Goal: Task Accomplishment & Management: Use online tool/utility

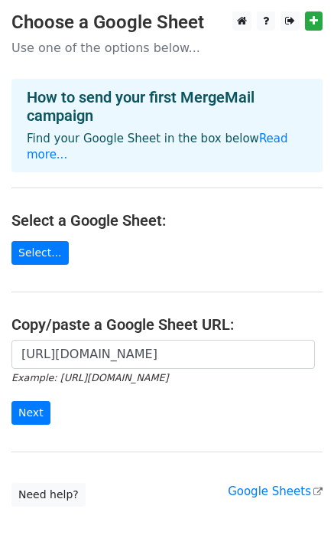
scroll to position [0, 346]
type input "[URL][DOMAIN_NAME]"
click at [28, 401] on input "Next" at bounding box center [30, 413] width 39 height 24
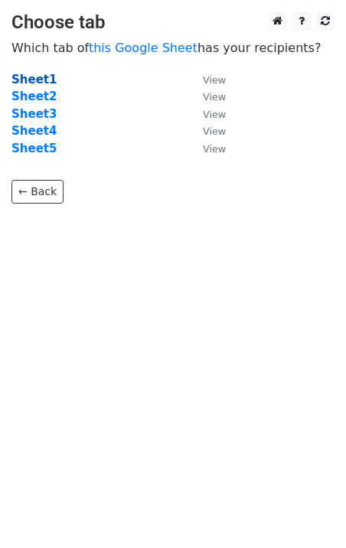
click at [41, 83] on strong "Sheet1" at bounding box center [33, 80] width 45 height 14
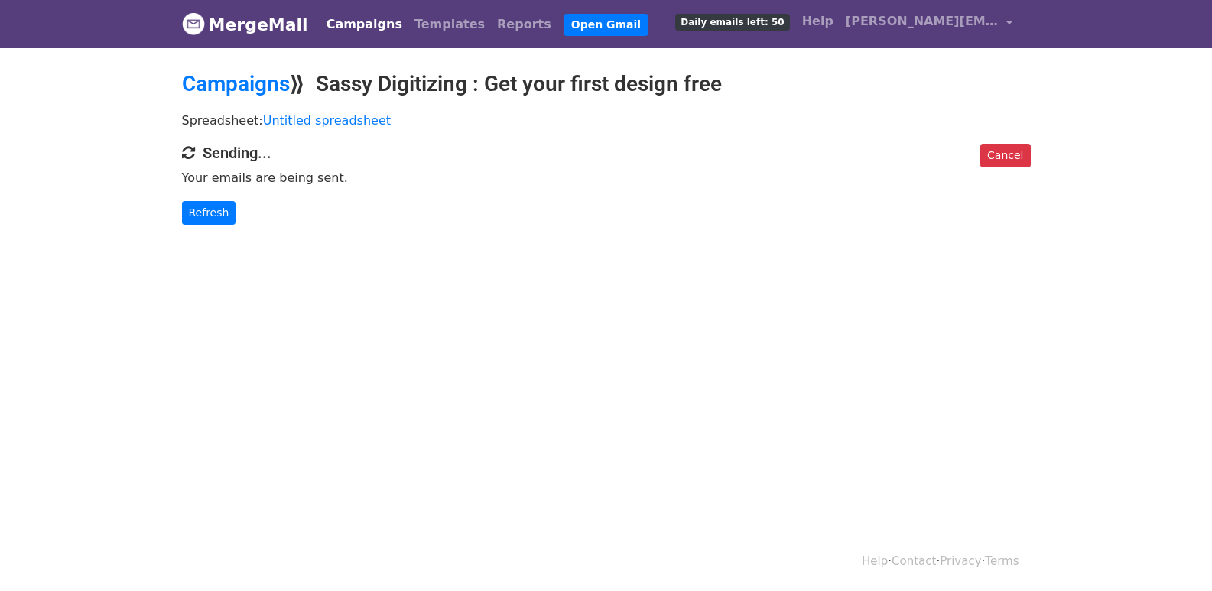
click at [197, 197] on div "Cancel Sending... Your emails are being sent. Refresh" at bounding box center [607, 184] width 872 height 81
click at [193, 219] on link "Refresh" at bounding box center [209, 213] width 54 height 24
click at [203, 205] on link "Refresh" at bounding box center [209, 213] width 54 height 24
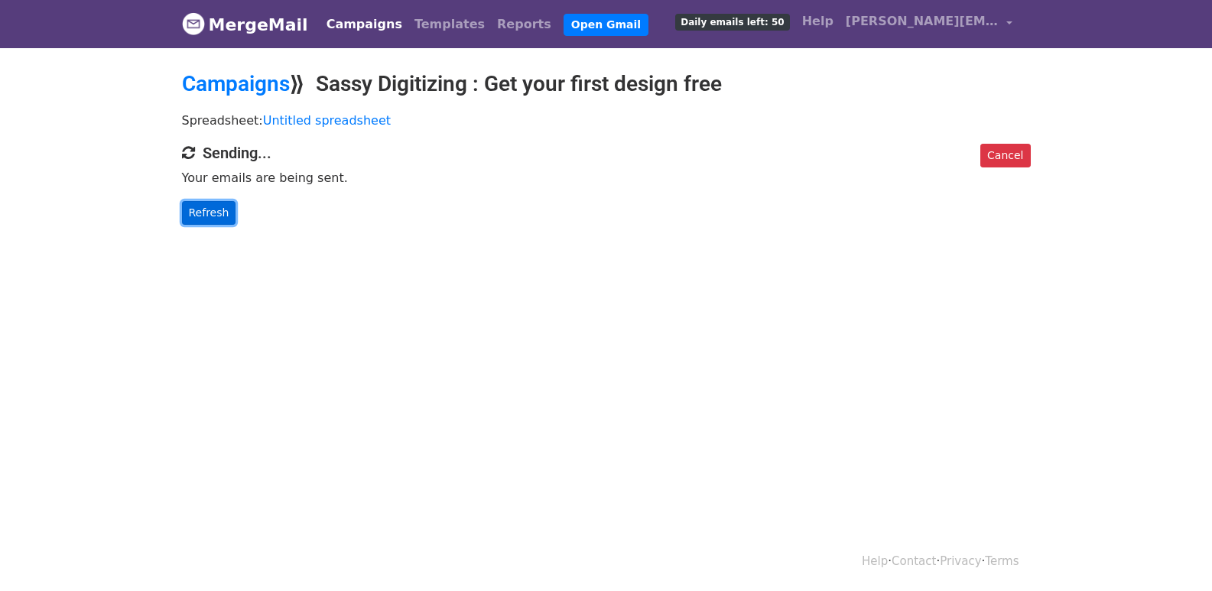
click at [214, 217] on link "Refresh" at bounding box center [209, 213] width 54 height 24
click at [214, 216] on link "Refresh" at bounding box center [209, 213] width 54 height 24
click at [214, 213] on link "Refresh" at bounding box center [209, 213] width 54 height 24
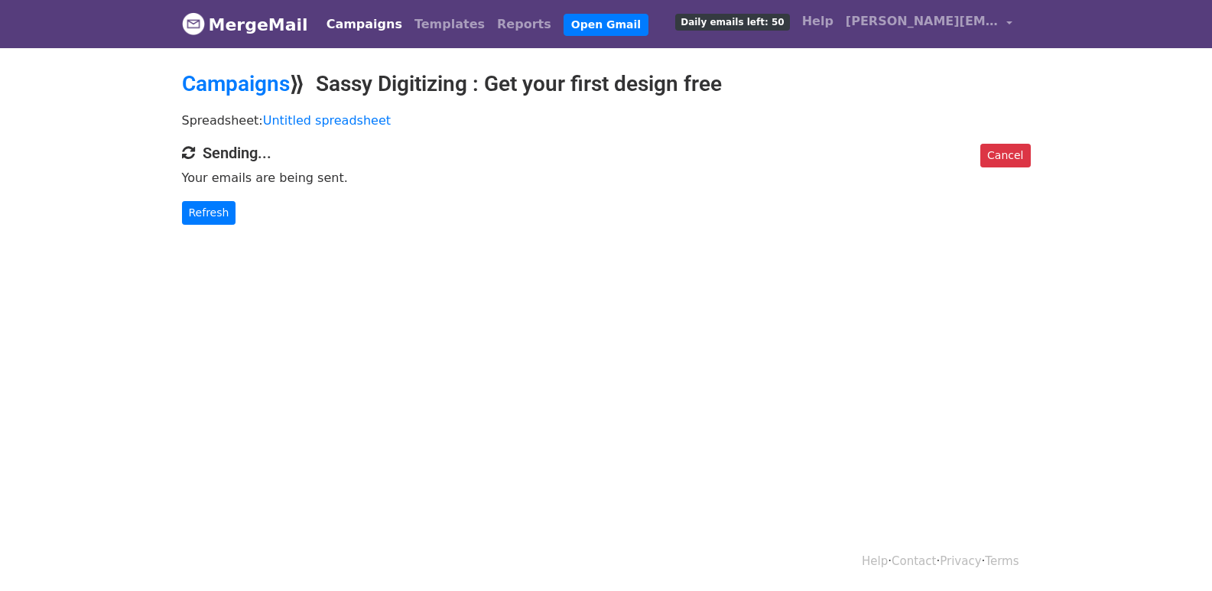
click at [613, 485] on html "MergeMail Campaigns Templates Reports Open Gmail Daily emails left: 50 Help jen…" at bounding box center [606, 295] width 1212 height 591
click at [197, 207] on link "Refresh" at bounding box center [209, 213] width 54 height 24
click at [199, 210] on link "Refresh" at bounding box center [209, 213] width 54 height 24
click at [201, 207] on link "Refresh" at bounding box center [209, 213] width 54 height 24
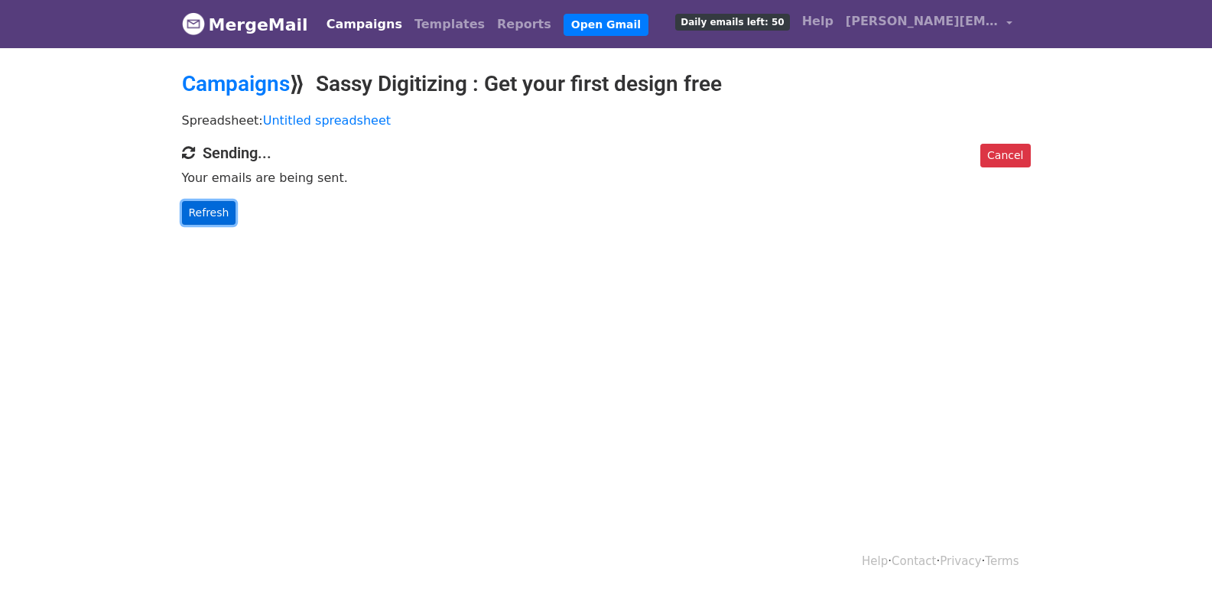
click at [201, 207] on link "Refresh" at bounding box center [209, 213] width 54 height 24
click at [218, 213] on link "Refresh" at bounding box center [209, 213] width 54 height 24
drag, startPoint x: 217, startPoint y: 213, endPoint x: 242, endPoint y: 234, distance: 33.1
click at [216, 213] on link "Refresh" at bounding box center [209, 213] width 54 height 24
click at [216, 205] on link "Refresh" at bounding box center [209, 213] width 54 height 24
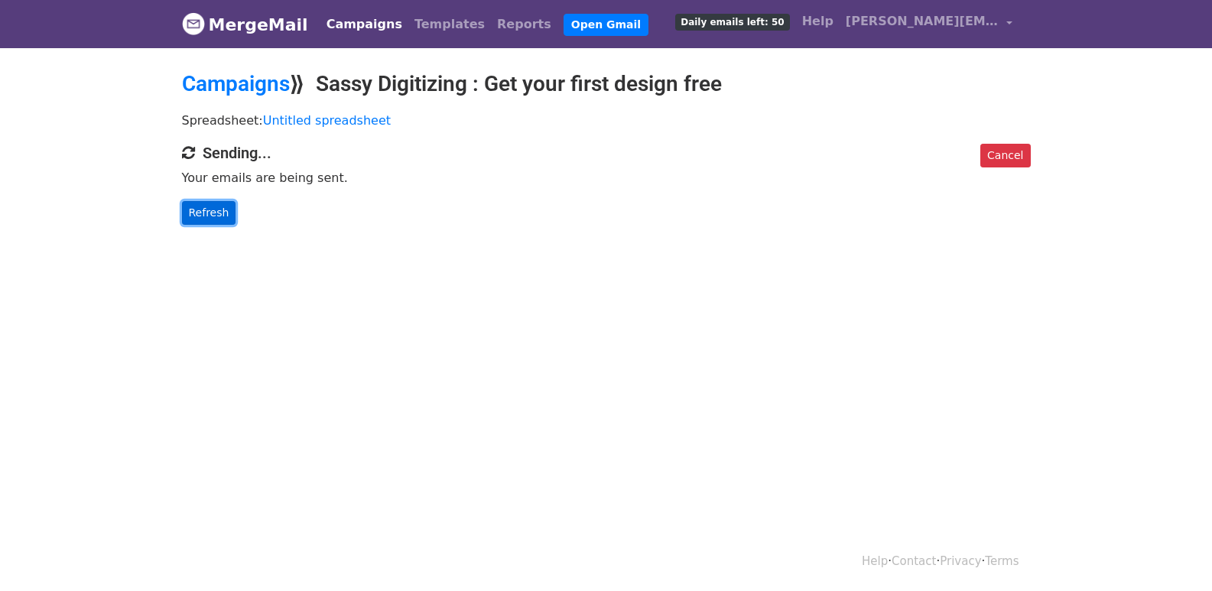
click at [216, 205] on link "Refresh" at bounding box center [209, 213] width 54 height 24
click at [216, 209] on link "Refresh" at bounding box center [209, 213] width 54 height 24
click at [218, 210] on link "Refresh" at bounding box center [209, 213] width 54 height 24
click at [202, 216] on link "Refresh" at bounding box center [209, 213] width 54 height 24
click at [215, 206] on link "Refresh" at bounding box center [209, 213] width 54 height 24
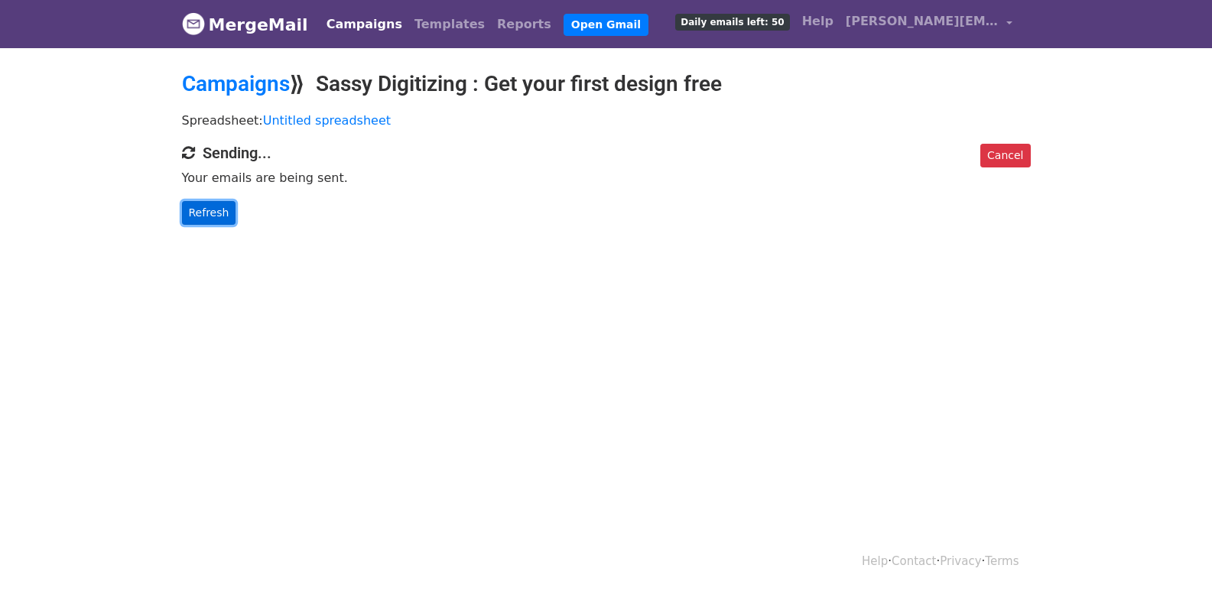
click at [213, 210] on link "Refresh" at bounding box center [209, 213] width 54 height 24
click at [209, 210] on link "Refresh" at bounding box center [209, 213] width 54 height 24
click at [209, 206] on link "Refresh" at bounding box center [209, 213] width 54 height 24
click at [215, 207] on link "Refresh" at bounding box center [209, 213] width 54 height 24
drag, startPoint x: 232, startPoint y: 215, endPoint x: 210, endPoint y: 213, distance: 21.5
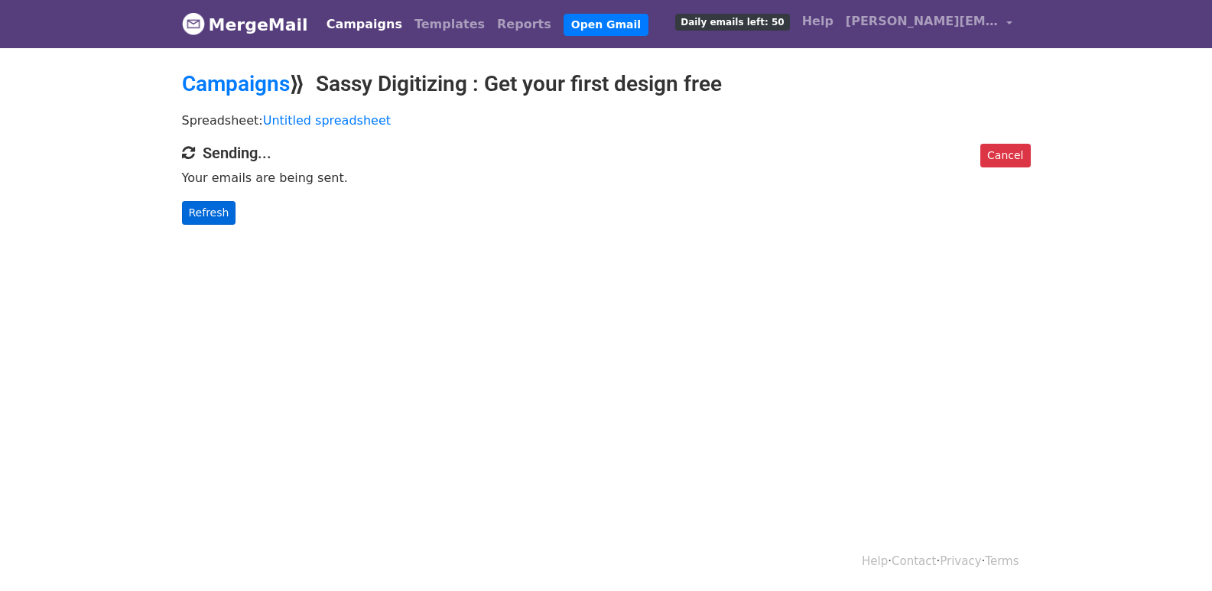
click at [213, 213] on p "Refresh" at bounding box center [606, 213] width 849 height 24
click at [210, 213] on link "Refresh" at bounding box center [209, 213] width 54 height 24
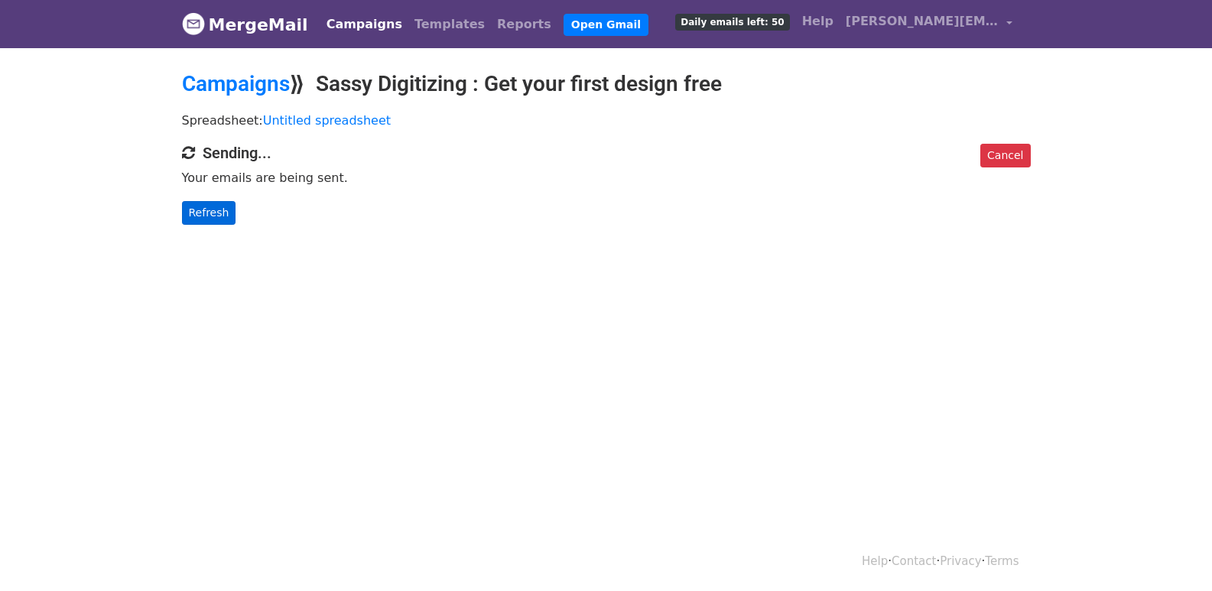
drag, startPoint x: 237, startPoint y: 219, endPoint x: 190, endPoint y: 211, distance: 48.0
click at [190, 211] on p "Refresh" at bounding box center [606, 213] width 849 height 24
click at [190, 211] on link "Refresh" at bounding box center [209, 213] width 54 height 24
click at [198, 212] on link "Refresh" at bounding box center [209, 213] width 54 height 24
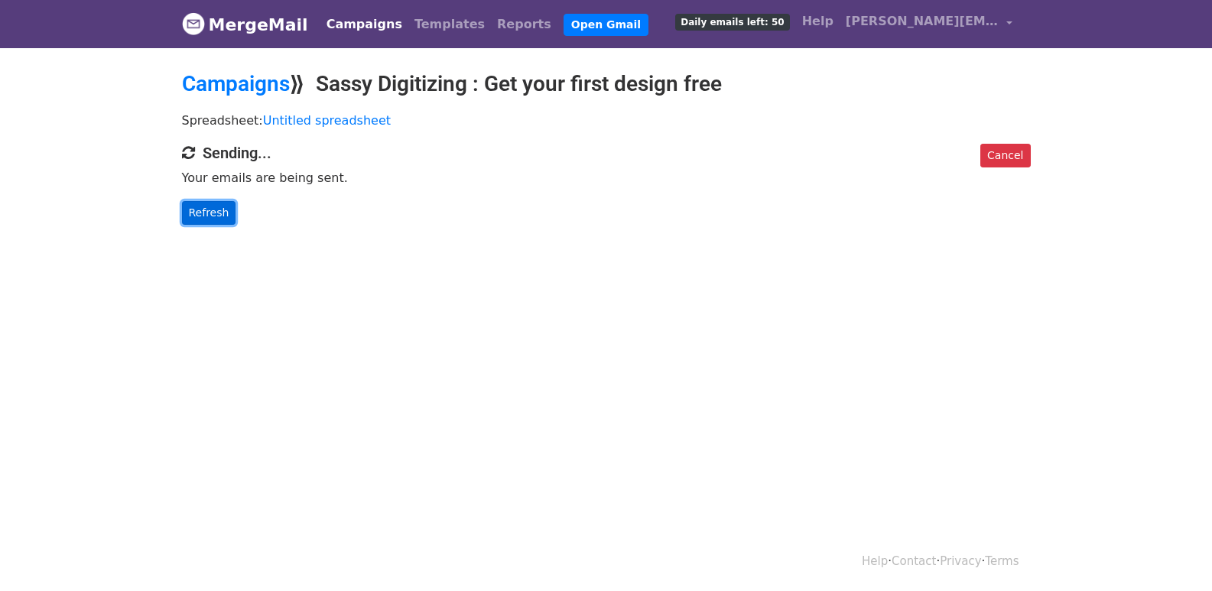
click at [198, 212] on link "Refresh" at bounding box center [209, 213] width 54 height 24
click at [211, 211] on link "Refresh" at bounding box center [209, 213] width 54 height 24
click at [207, 215] on link "Refresh" at bounding box center [209, 213] width 54 height 24
click at [197, 206] on link "Refresh" at bounding box center [209, 213] width 54 height 24
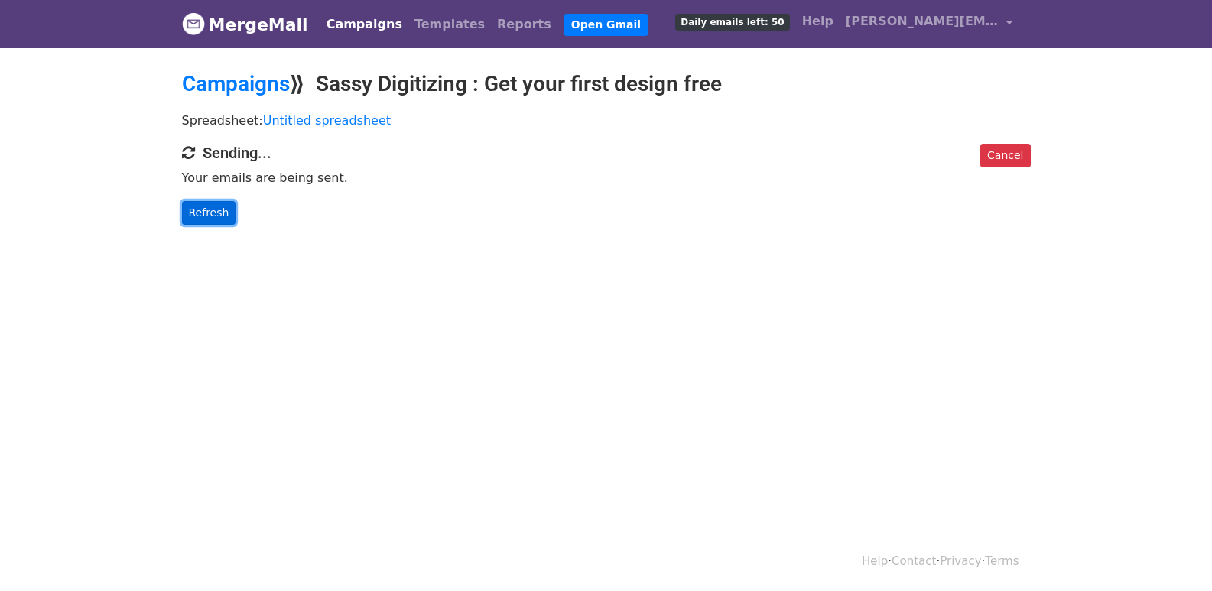
click at [203, 209] on link "Refresh" at bounding box center [209, 213] width 54 height 24
click at [210, 218] on link "Refresh" at bounding box center [209, 213] width 54 height 24
click at [210, 217] on link "Refresh" at bounding box center [209, 213] width 54 height 24
click at [214, 216] on link "Refresh" at bounding box center [209, 213] width 54 height 24
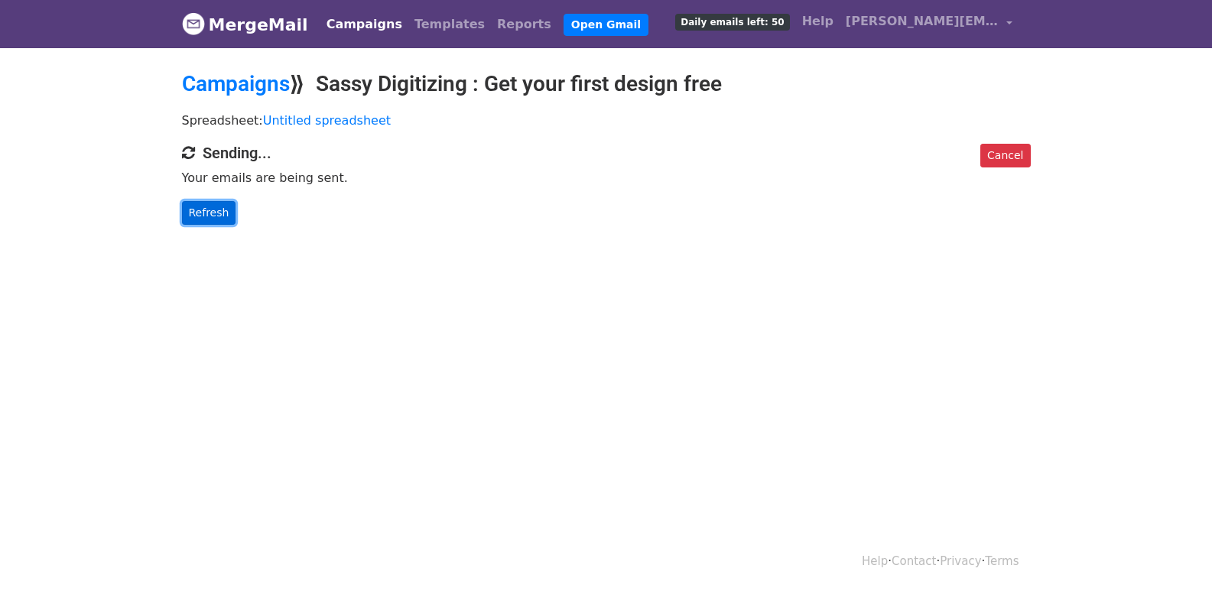
click at [214, 216] on link "Refresh" at bounding box center [209, 213] width 54 height 24
click at [209, 206] on link "Refresh" at bounding box center [209, 213] width 54 height 24
click at [200, 209] on link "Refresh" at bounding box center [209, 213] width 54 height 24
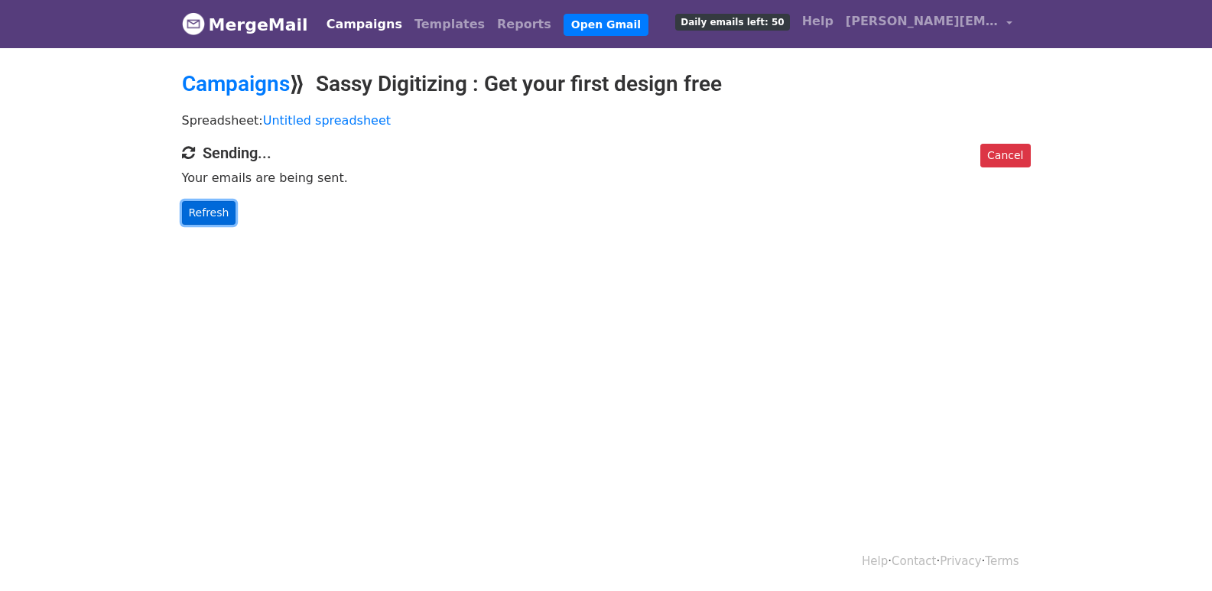
click at [224, 216] on link "Refresh" at bounding box center [209, 213] width 54 height 24
